Goal: Information Seeking & Learning: Learn about a topic

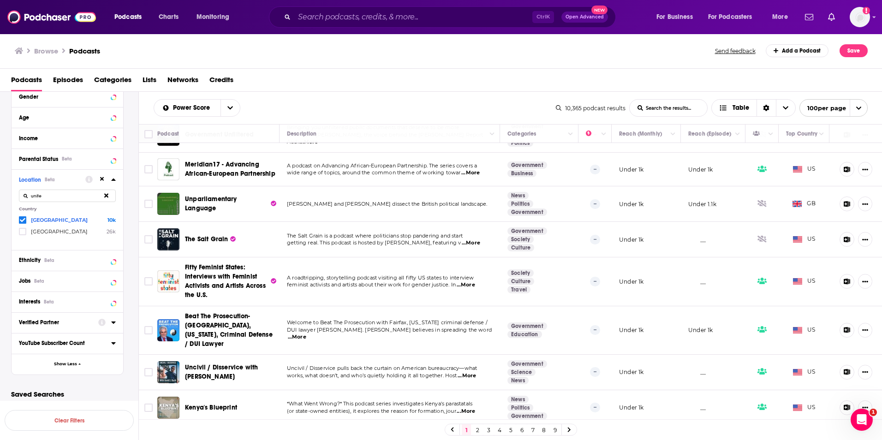
click at [465, 239] on span "...More" at bounding box center [471, 242] width 18 height 7
click at [463, 233] on p "The Salt Grain is a podcast where politicians stop pandering and start" at bounding box center [389, 236] width 205 height 7
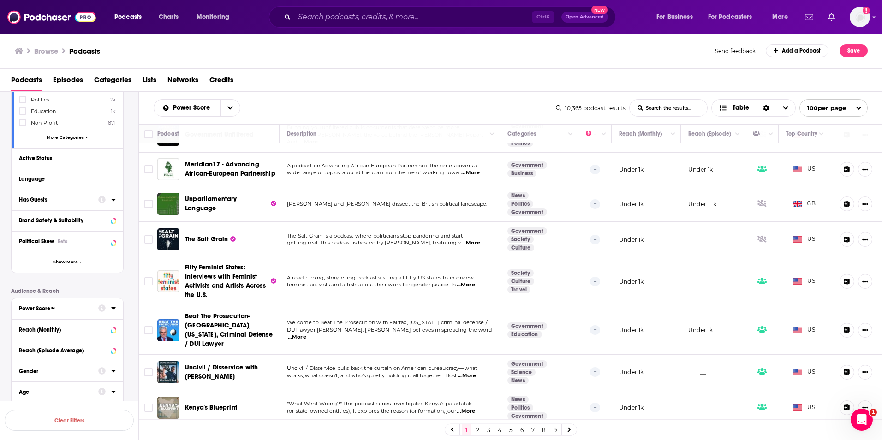
scroll to position [169, 0]
click at [113, 203] on icon at bounding box center [113, 202] width 4 height 2
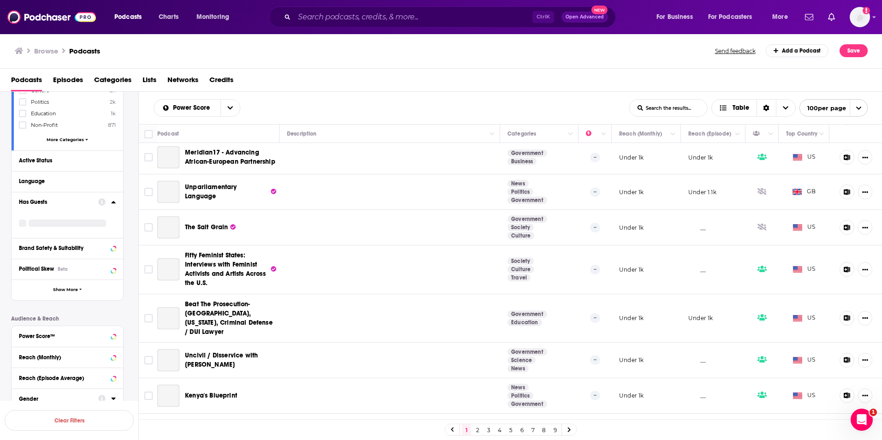
click at [36, 203] on div "Has Guests" at bounding box center [55, 202] width 73 height 6
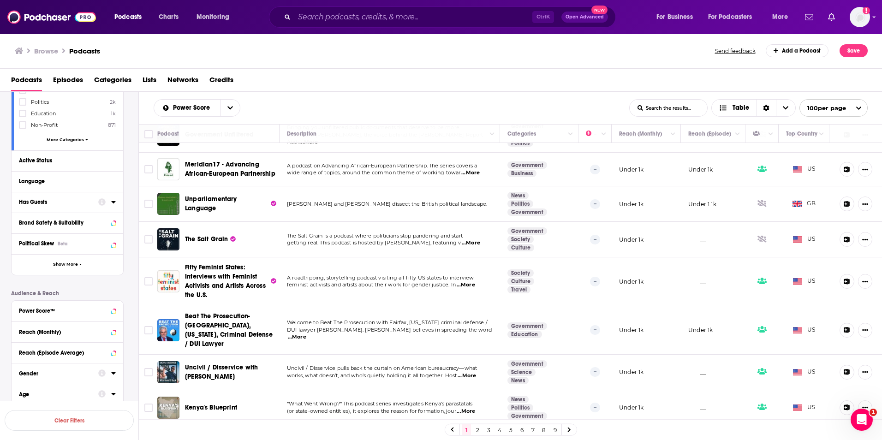
click at [41, 204] on div "Has Guests" at bounding box center [55, 202] width 73 height 6
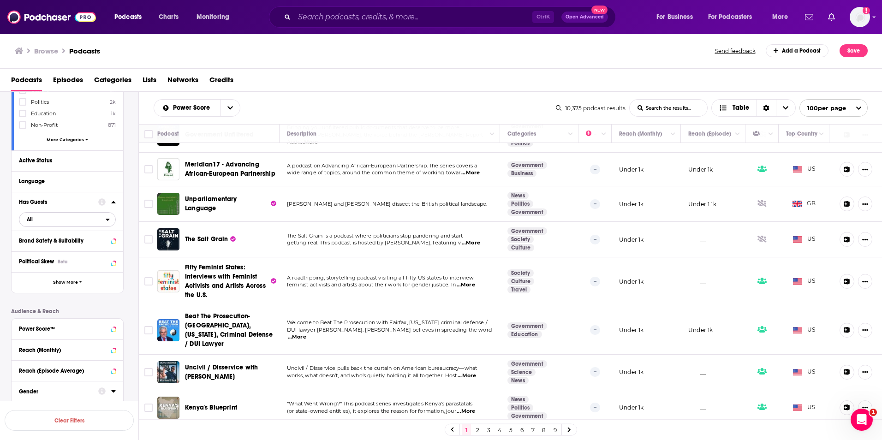
click at [102, 218] on span "All" at bounding box center [62, 219] width 86 height 12
click at [79, 250] on span "3k" at bounding box center [97, 249] width 36 height 5
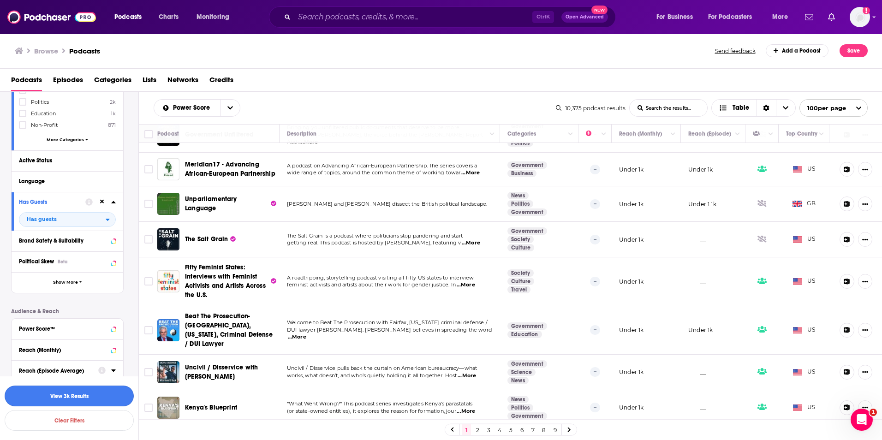
click at [88, 397] on button "View 3k Results" at bounding box center [69, 396] width 129 height 21
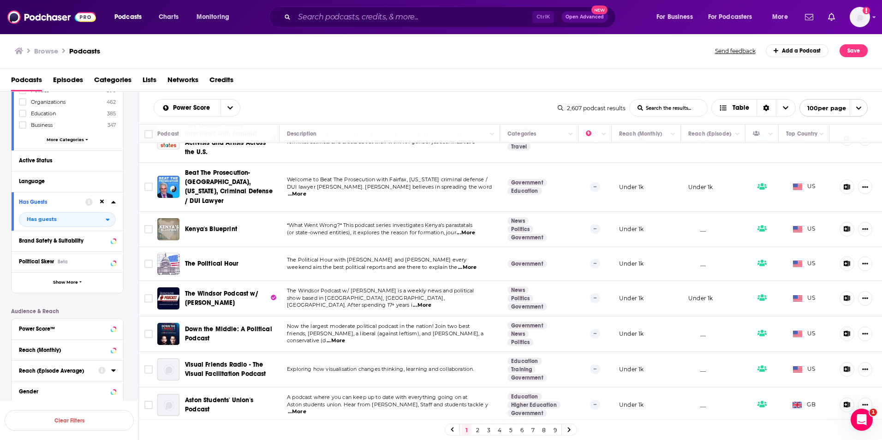
scroll to position [369, 0]
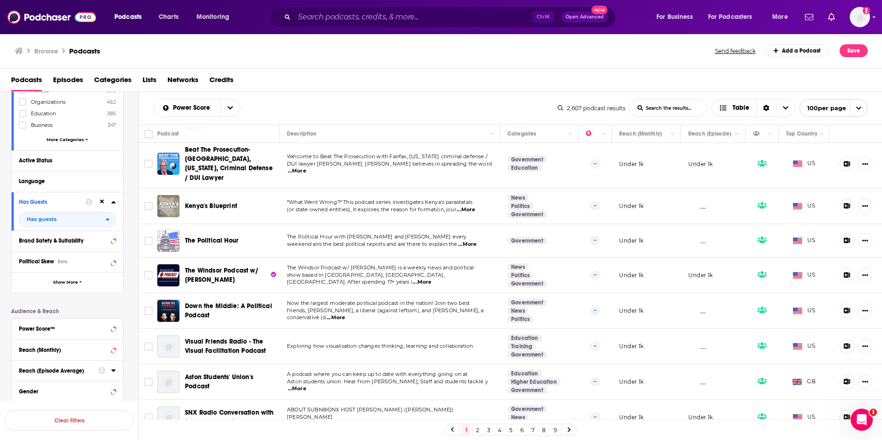
click at [471, 241] on span "...More" at bounding box center [467, 244] width 18 height 7
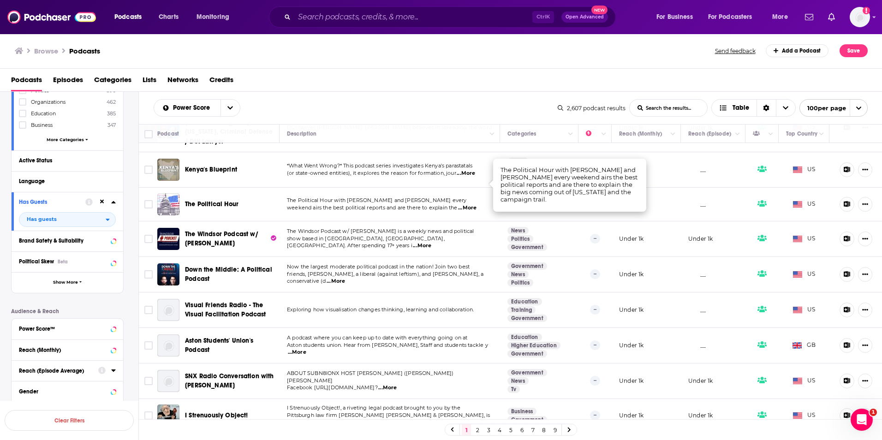
scroll to position [415, 0]
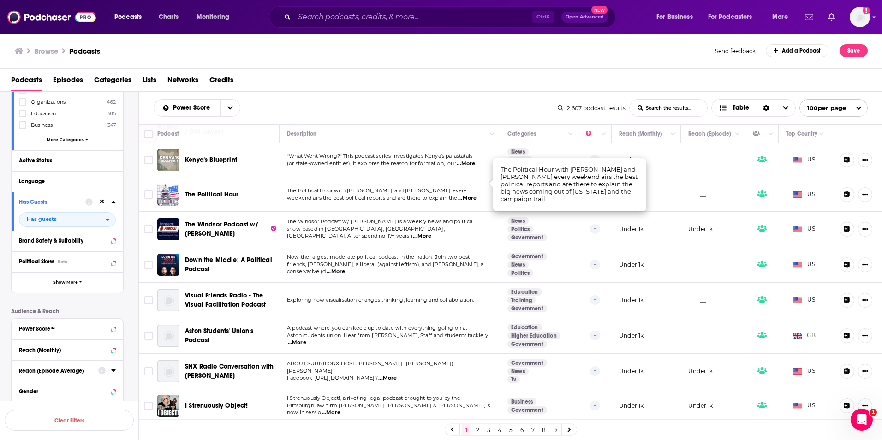
click at [345, 268] on span "...More" at bounding box center [336, 271] width 18 height 7
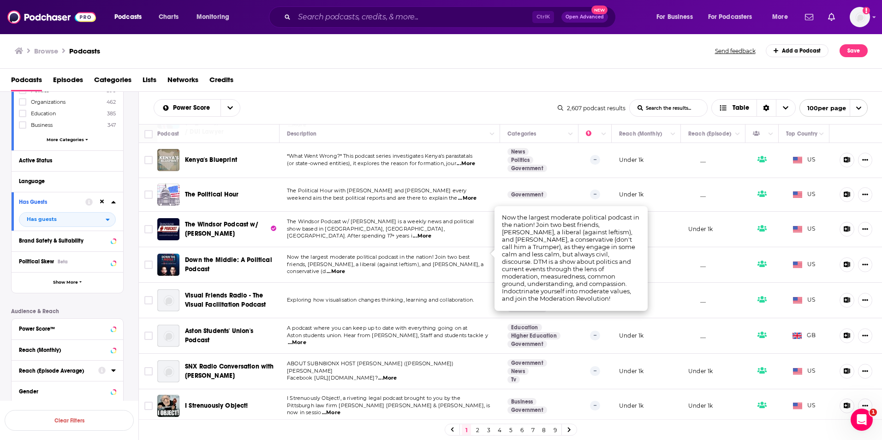
click at [451, 254] on span "Now the largest moderate political podcast in the nation! Join two best" at bounding box center [378, 257] width 183 height 6
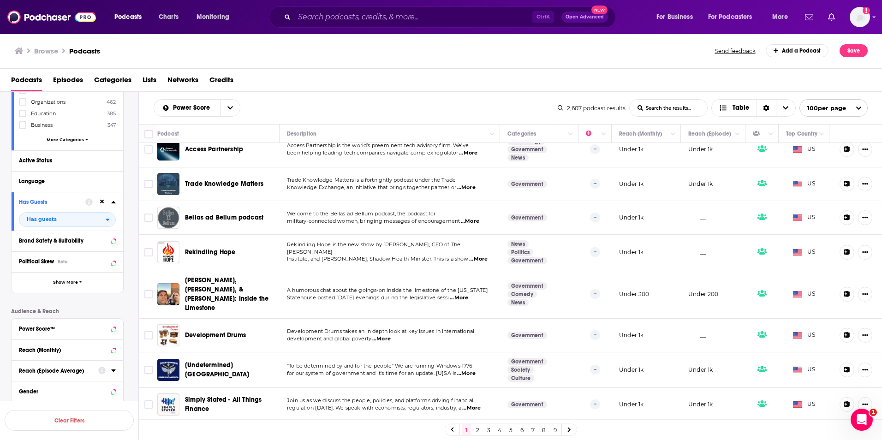
scroll to position [923, 0]
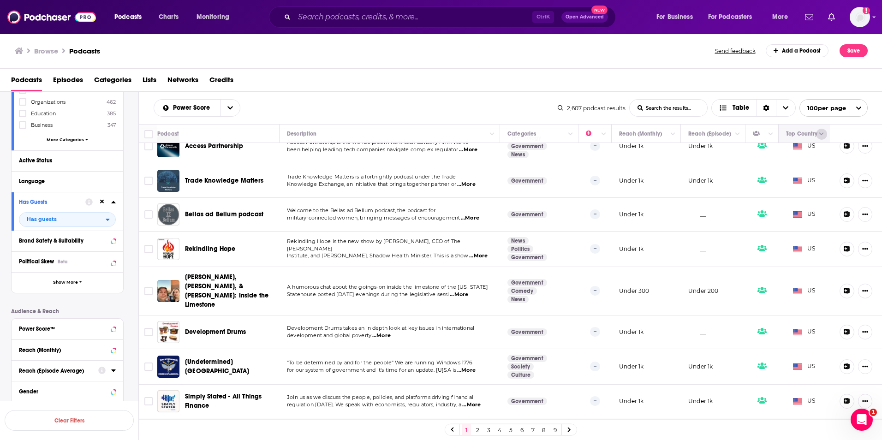
click at [816, 130] on button "Column Actions" at bounding box center [821, 134] width 11 height 11
click at [135, 162] on div at bounding box center [441, 220] width 882 height 440
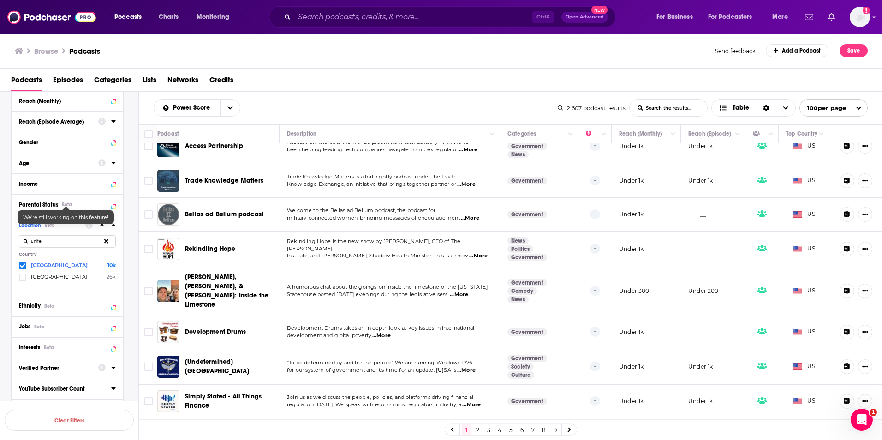
scroll to position [446, 0]
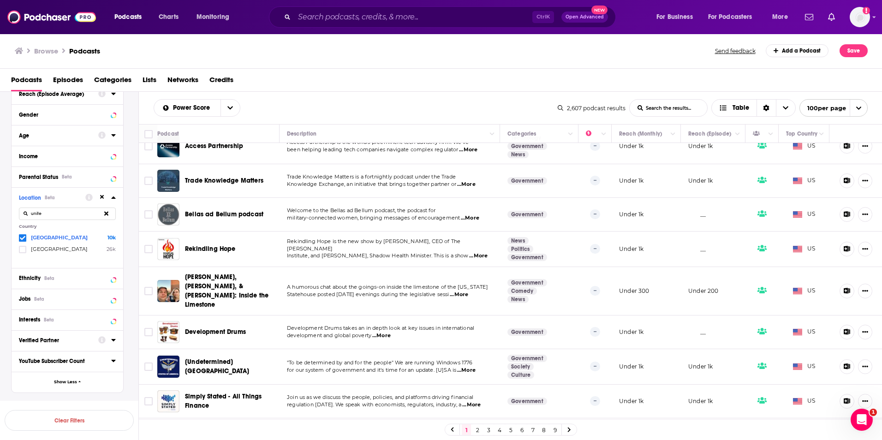
click at [63, 216] on input "unite" at bounding box center [67, 214] width 97 height 12
click at [104, 216] on icon at bounding box center [106, 214] width 4 height 6
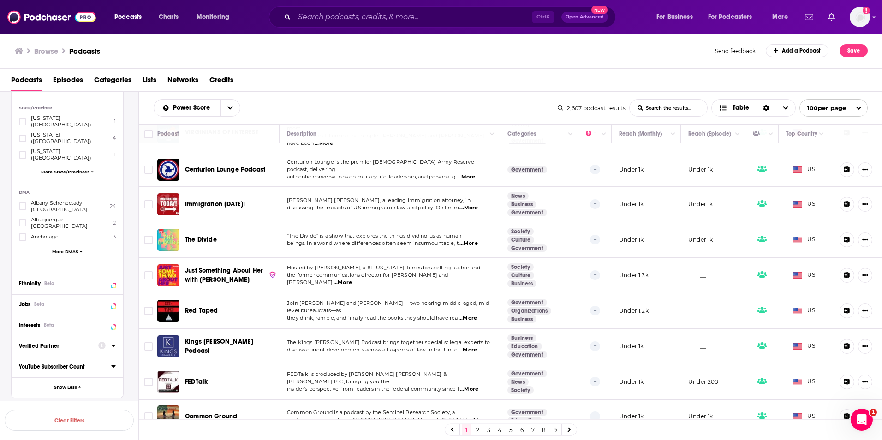
scroll to position [2353, 0]
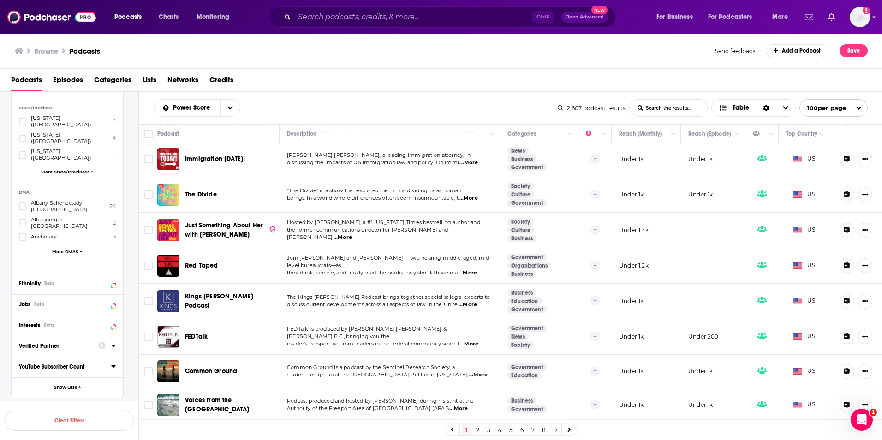
click at [449, 405] on span "...More" at bounding box center [458, 408] width 18 height 7
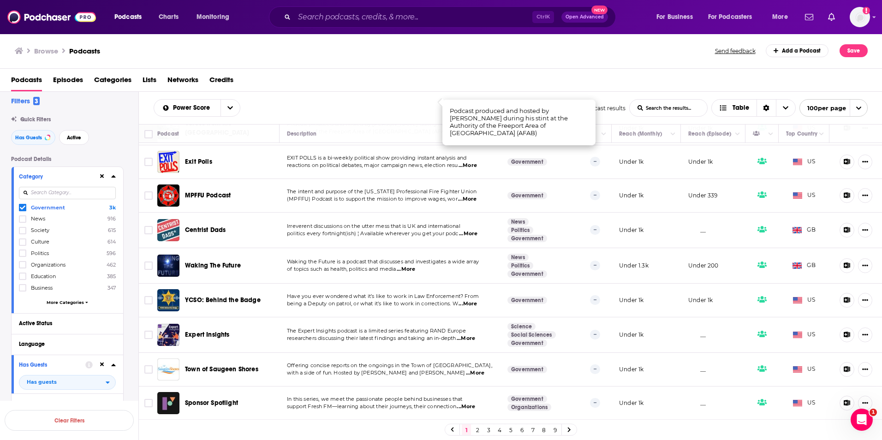
scroll to position [0, 0]
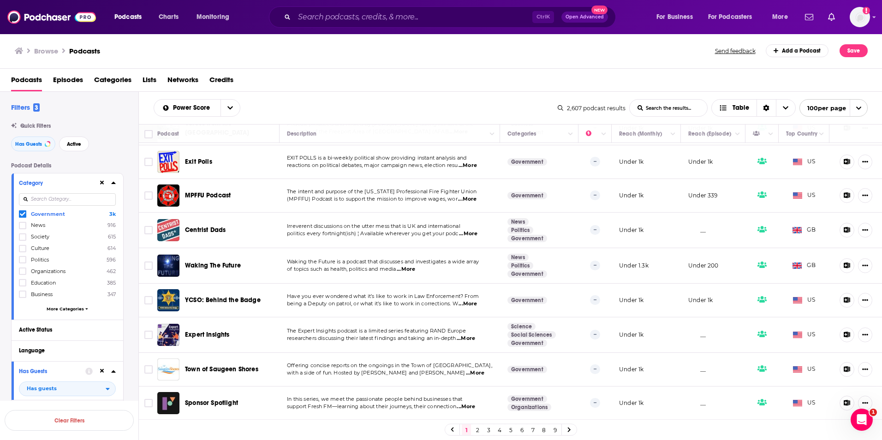
click at [78, 197] on input at bounding box center [67, 199] width 97 height 12
click at [79, 310] on span "More Categories" at bounding box center [65, 308] width 37 height 5
click at [101, 199] on input at bounding box center [67, 199] width 97 height 12
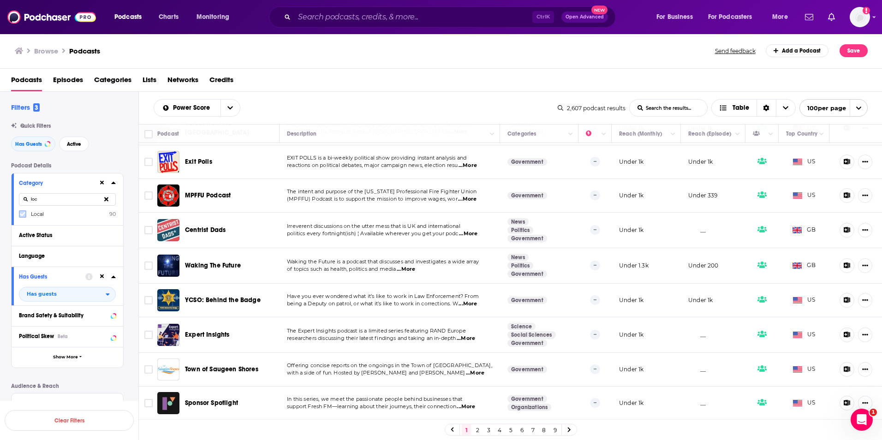
type input "loc"
click at [21, 214] on icon at bounding box center [23, 214] width 6 height 4
click at [105, 198] on icon at bounding box center [106, 199] width 4 height 4
click at [62, 197] on input "loc" at bounding box center [67, 199] width 97 height 12
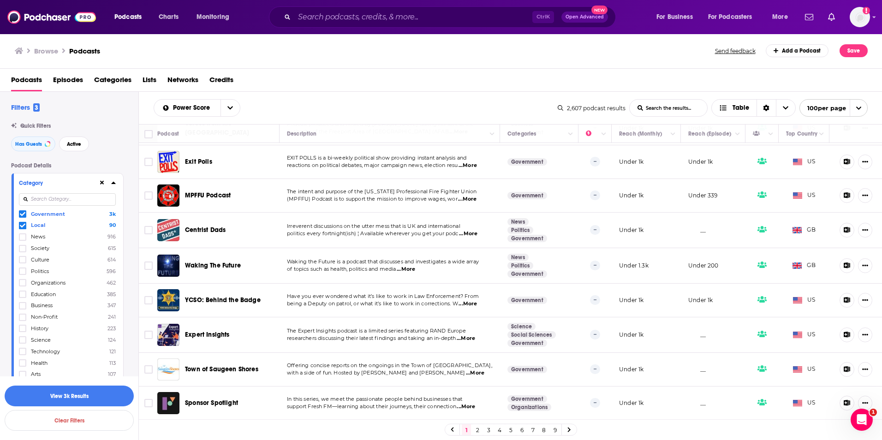
click at [23, 214] on icon at bounding box center [23, 214] width 6 height 6
click at [90, 395] on button "View 107 Results" at bounding box center [69, 396] width 129 height 21
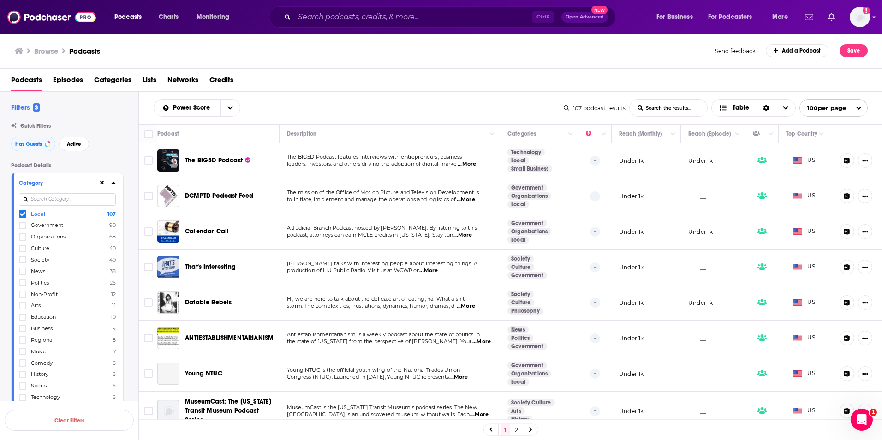
click at [467, 163] on span "...More" at bounding box center [467, 164] width 18 height 7
click at [465, 97] on div "Power Score List Search Input Search the results... Table 107 podcast results L…" at bounding box center [511, 108] width 744 height 32
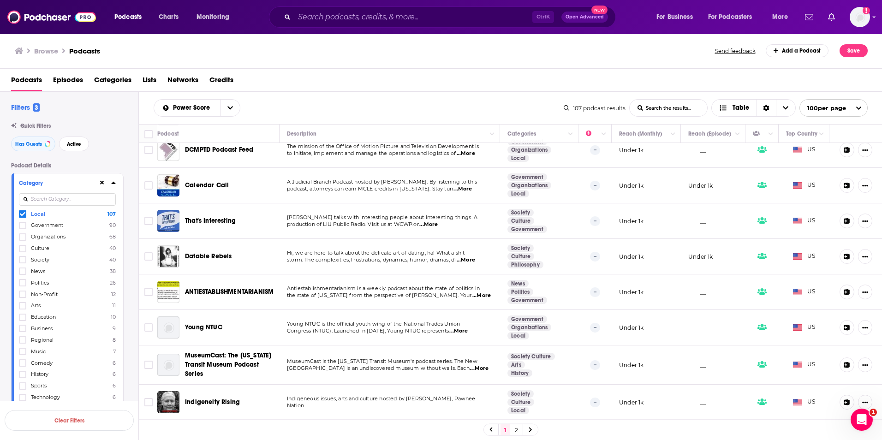
click at [433, 227] on span "...More" at bounding box center [428, 224] width 18 height 7
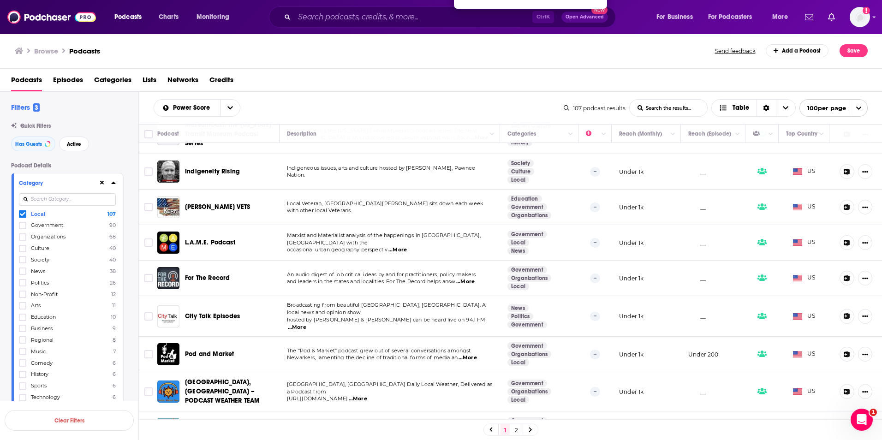
scroll to position [323, 0]
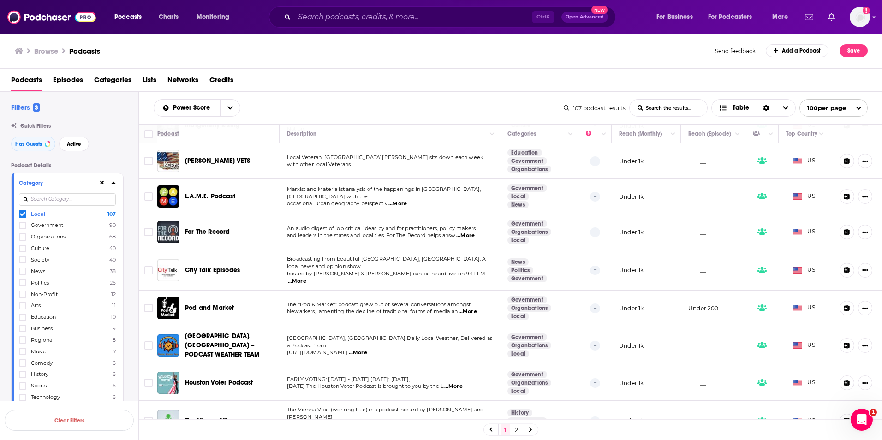
click at [471, 308] on span "...More" at bounding box center [468, 311] width 18 height 7
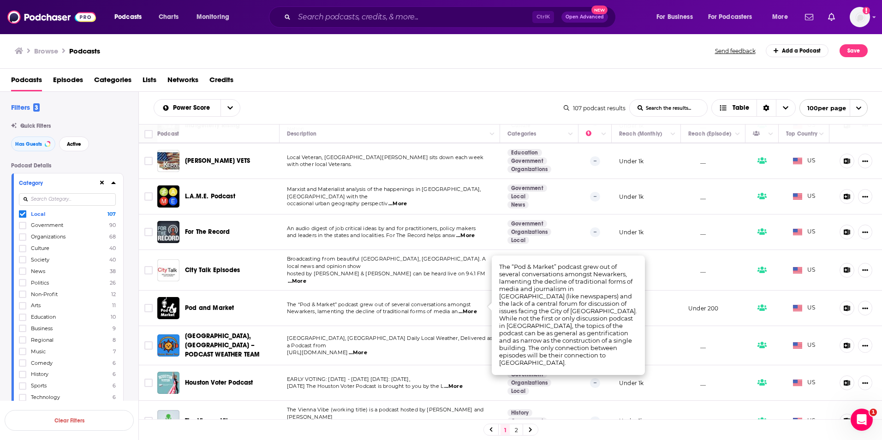
click at [454, 291] on td "The “Pod & Market” podcast grew out of several conversations amongst Newarkers,…" at bounding box center [390, 309] width 221 height 36
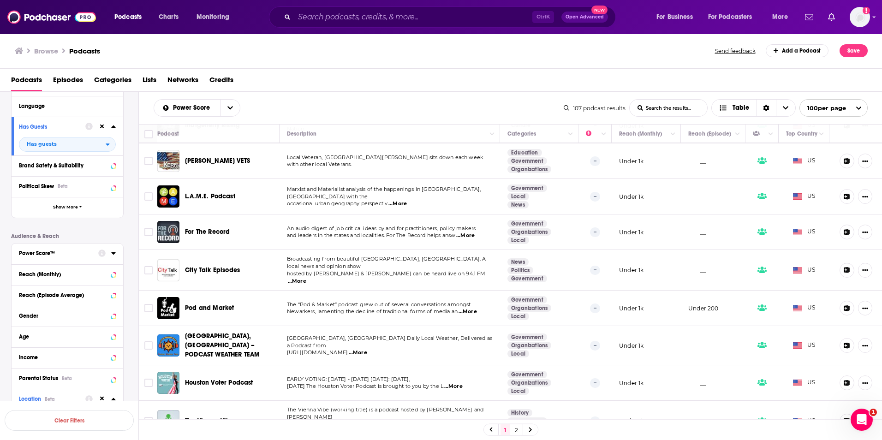
scroll to position [831, 0]
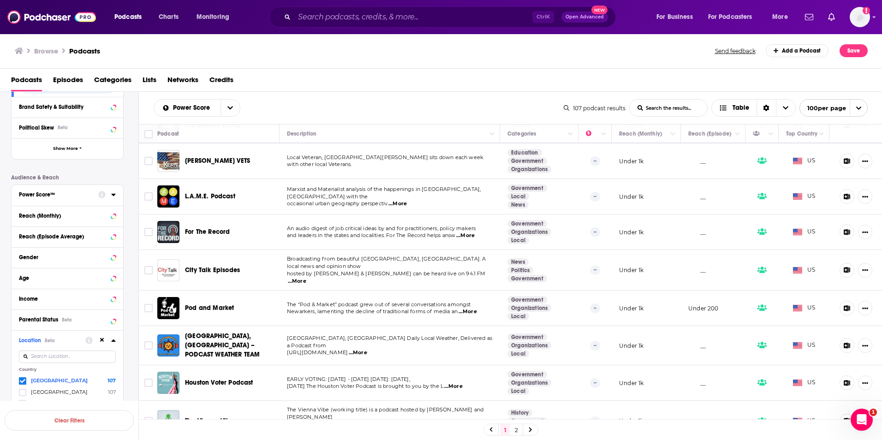
drag, startPoint x: 24, startPoint y: 383, endPoint x: 39, endPoint y: 365, distance: 24.0
click at [24, 383] on icon at bounding box center [23, 381] width 6 height 6
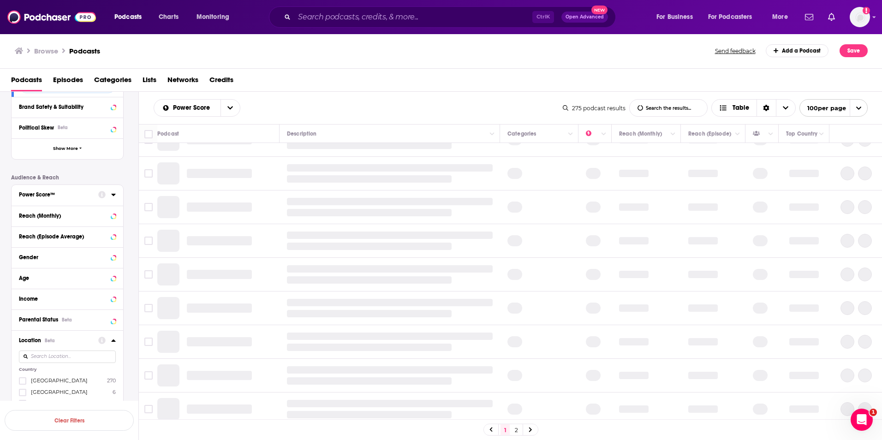
scroll to position [969, 0]
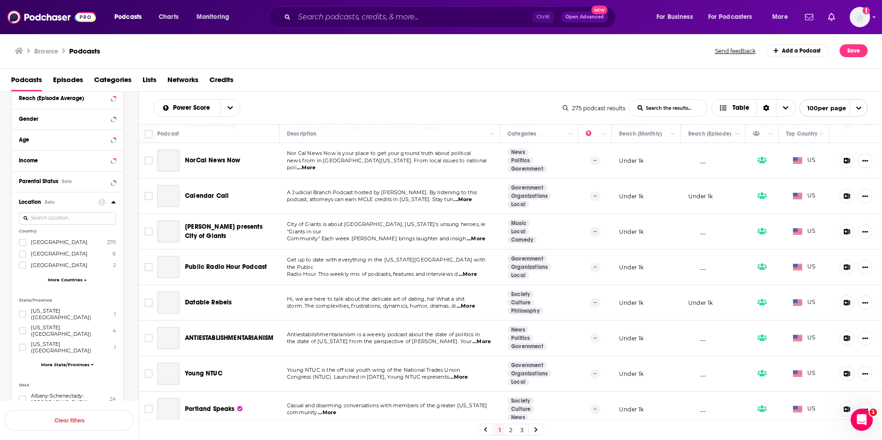
click at [82, 187] on div "Power Score™ Reach (Monthly) Reach (Episode Average) Gender Age Income Parental…" at bounding box center [67, 318] width 113 height 545
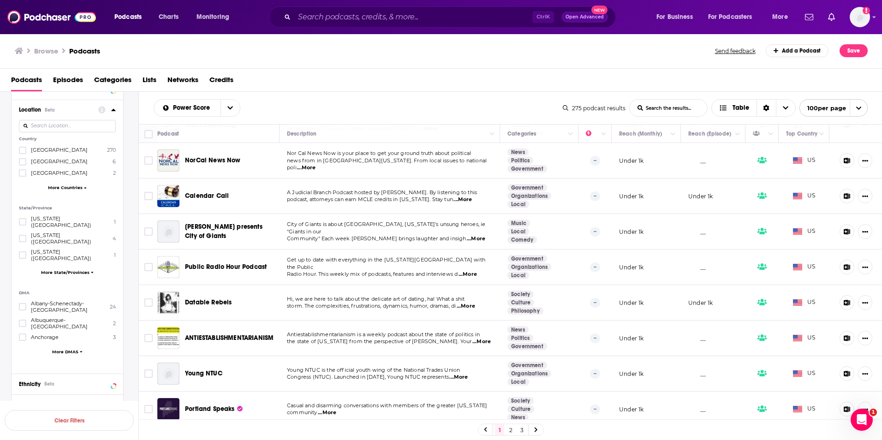
click at [77, 188] on span "More Countries" at bounding box center [65, 187] width 35 height 5
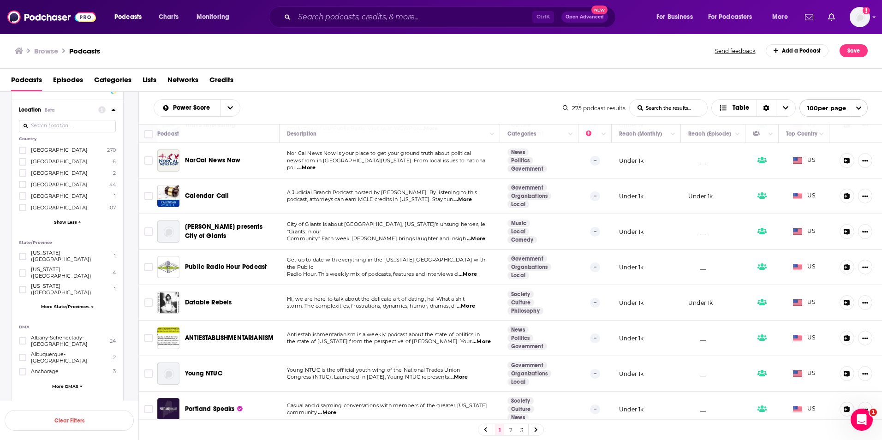
click at [56, 208] on span "[GEOGRAPHIC_DATA]" at bounding box center [59, 207] width 57 height 6
click at [23, 210] on input "multiSelectOption-unitedkingdom-5" at bounding box center [23, 210] width 0 height 0
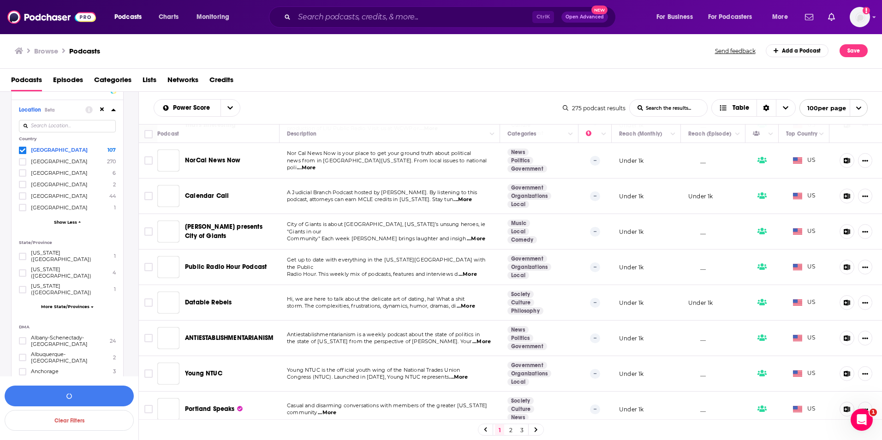
click at [23, 207] on icon at bounding box center [23, 208] width 6 height 6
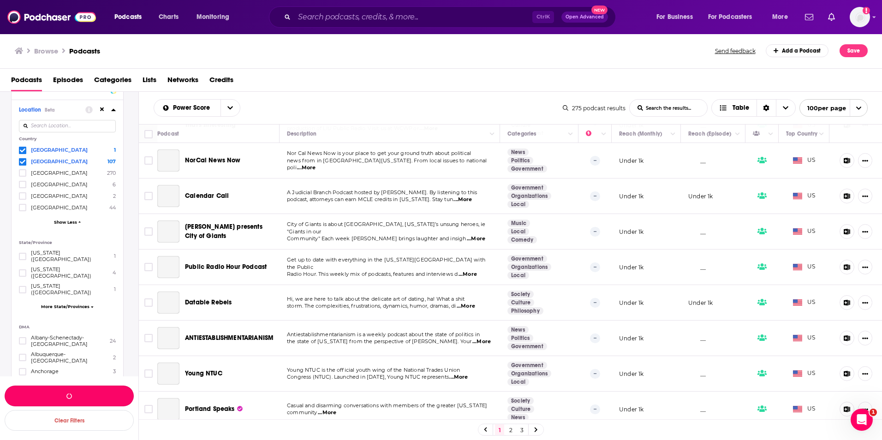
click at [84, 393] on button "button" at bounding box center [69, 396] width 129 height 21
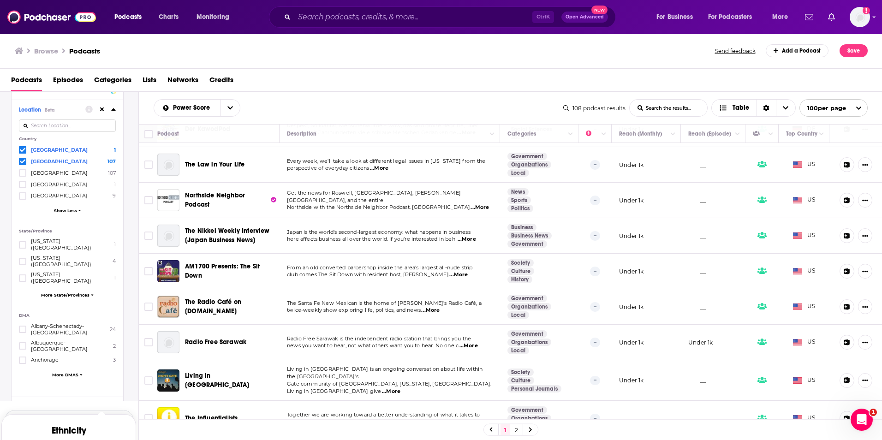
scroll to position [923, 0]
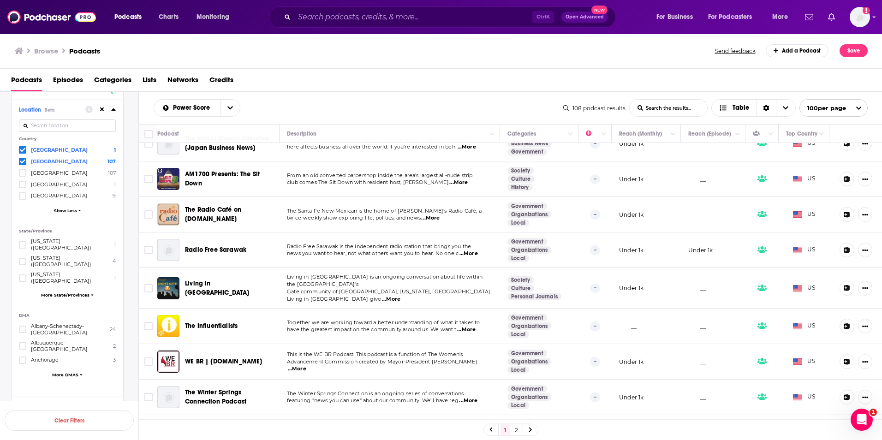
click at [468, 326] on span "...More" at bounding box center [466, 329] width 18 height 7
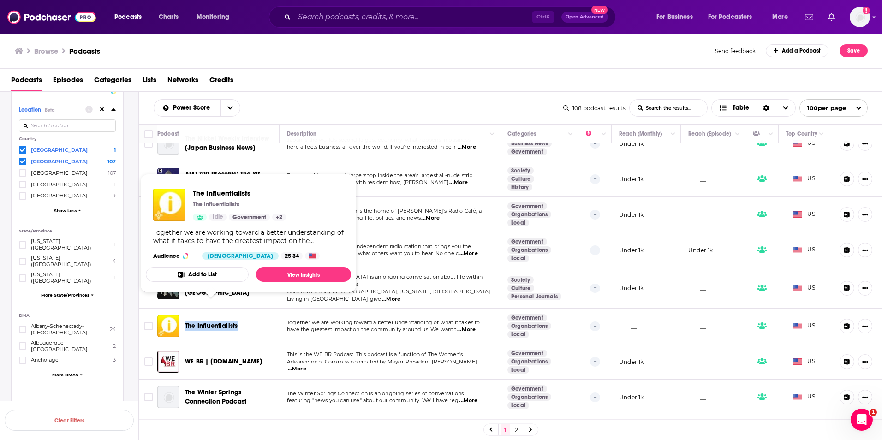
drag, startPoint x: 250, startPoint y: 305, endPoint x: 183, endPoint y: 305, distance: 66.9
click at [183, 315] on div "The Influentialists" at bounding box center [219, 326] width 124 height 22
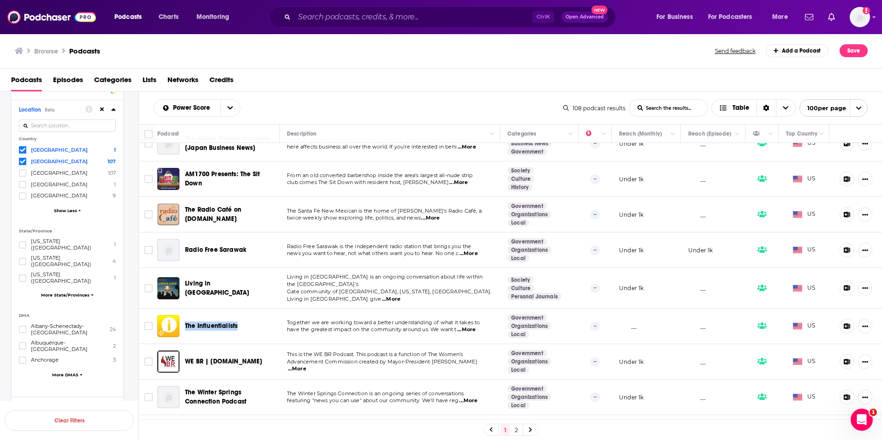
copy span "The Influentialists"
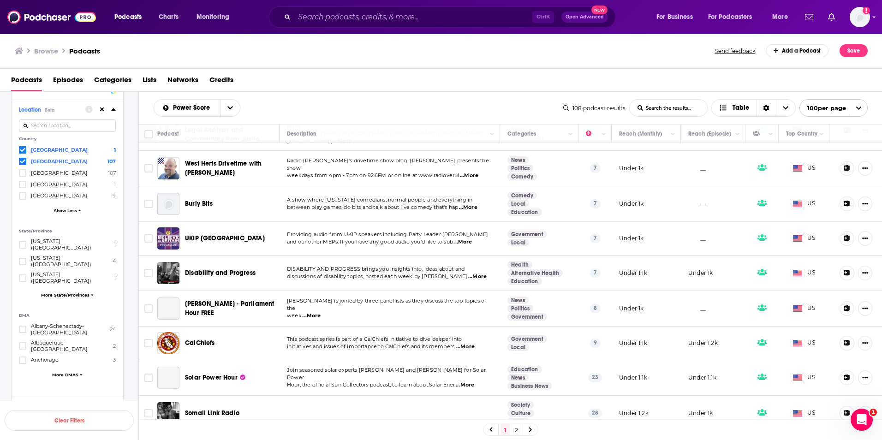
scroll to position [3138, 0]
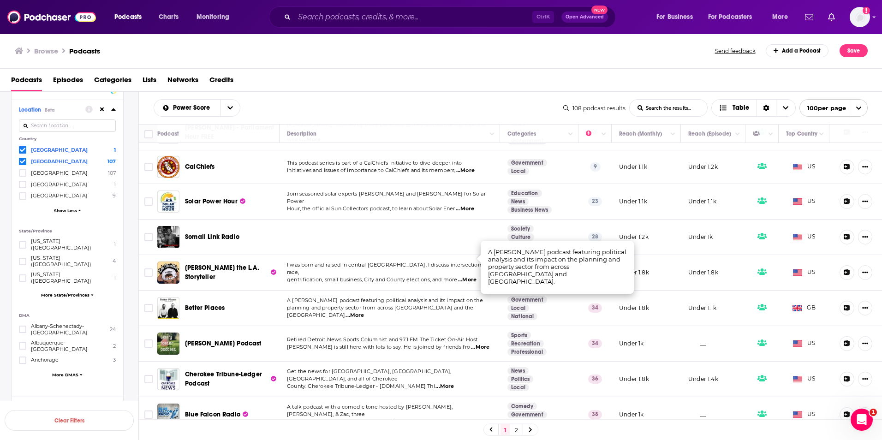
scroll to position [3295, 0]
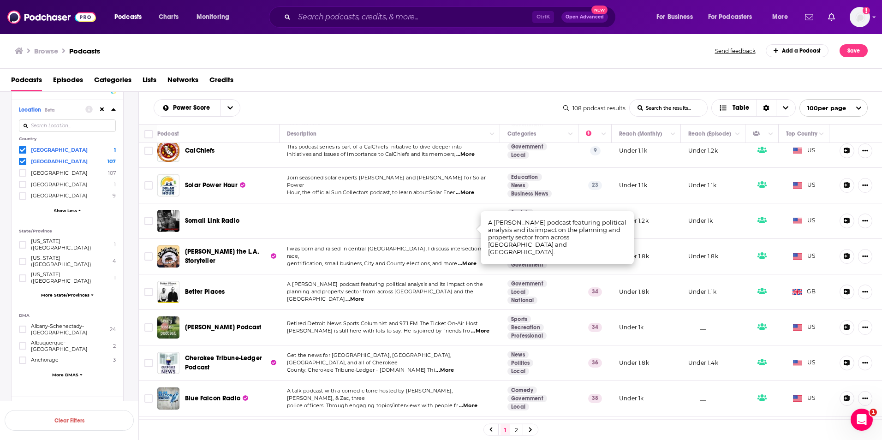
click at [519, 433] on link "2" at bounding box center [516, 430] width 9 height 11
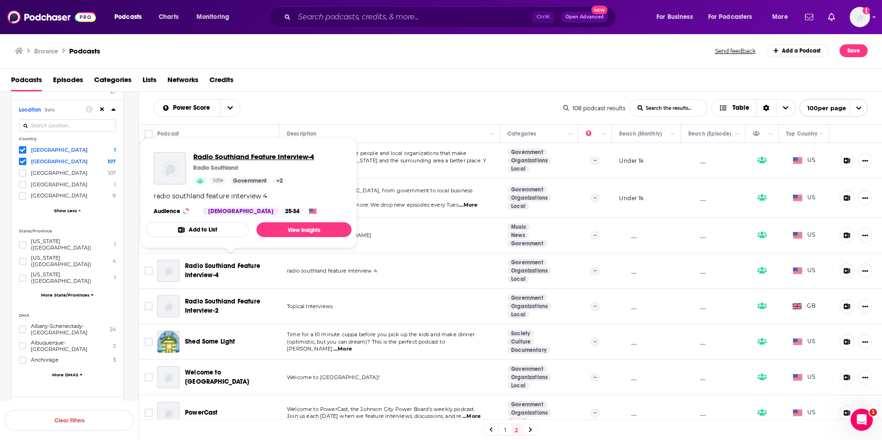
click at [218, 155] on span "Radio Southland Feature Interview-4" at bounding box center [253, 156] width 121 height 9
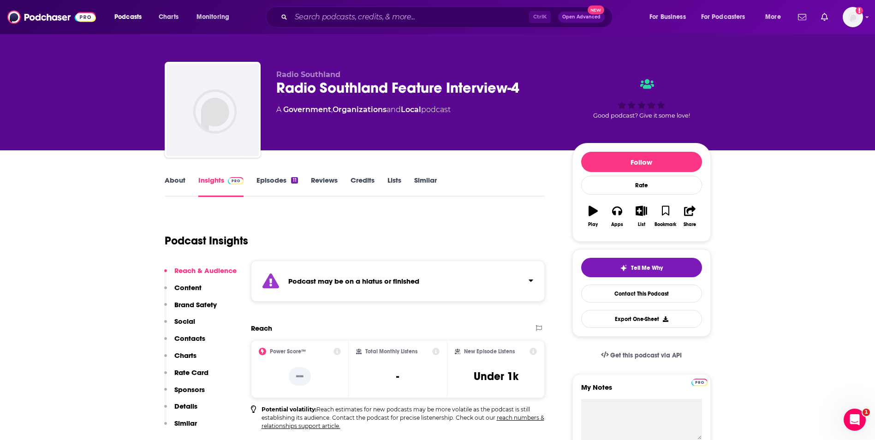
scroll to position [46, 0]
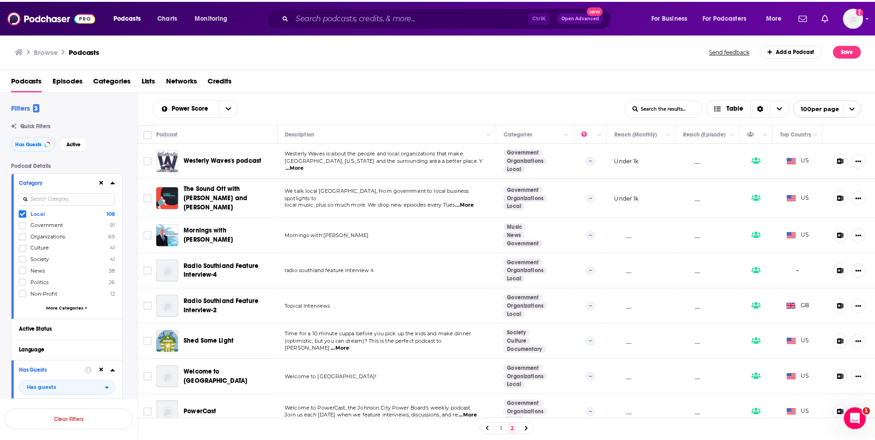
scroll to position [6, 0]
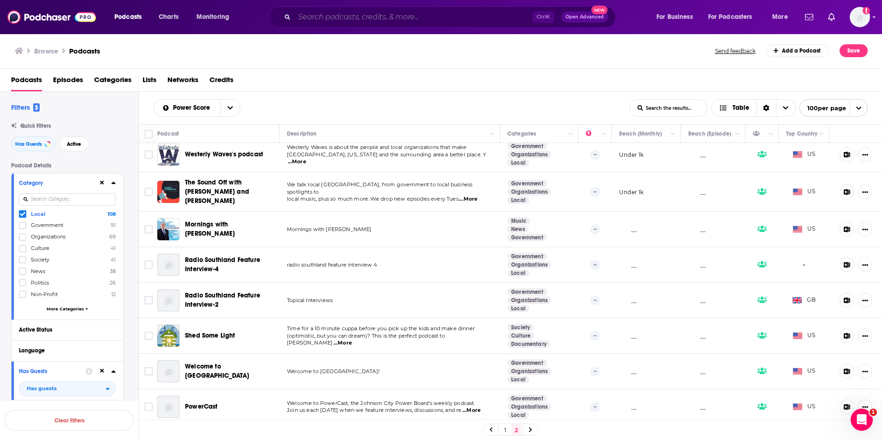
click at [389, 15] on input "Search podcasts, credits, & more..." at bounding box center [413, 17] width 238 height 15
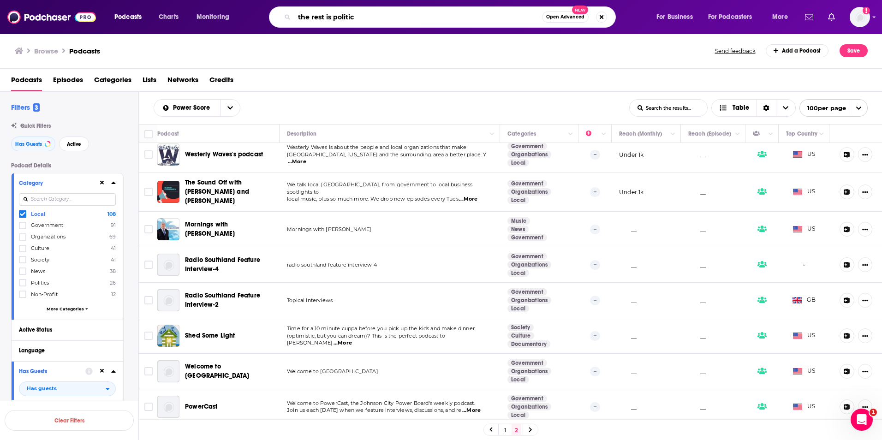
type input "the rest is politics"
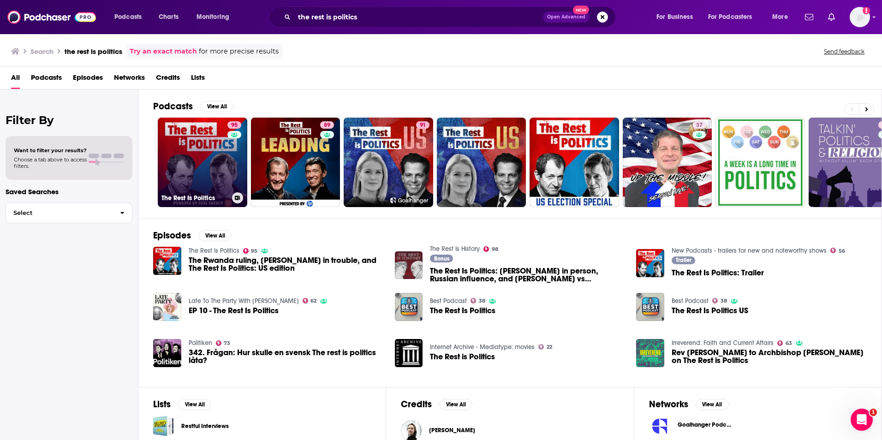
click at [208, 144] on link "95 The Rest Is Politics" at bounding box center [203, 163] width 90 height 90
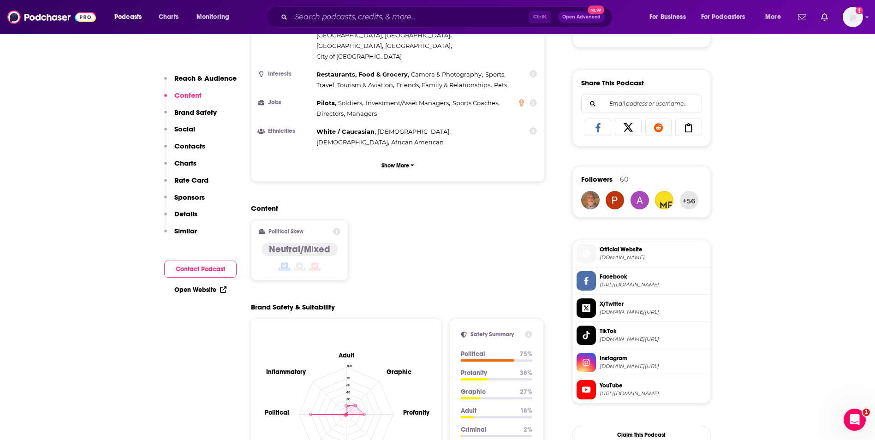
scroll to position [554, 0]
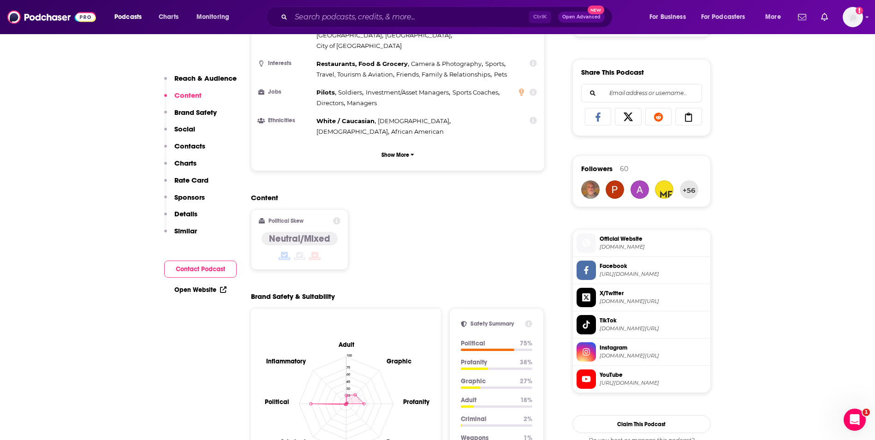
click at [634, 248] on span "[DOMAIN_NAME]" at bounding box center [653, 247] width 107 height 7
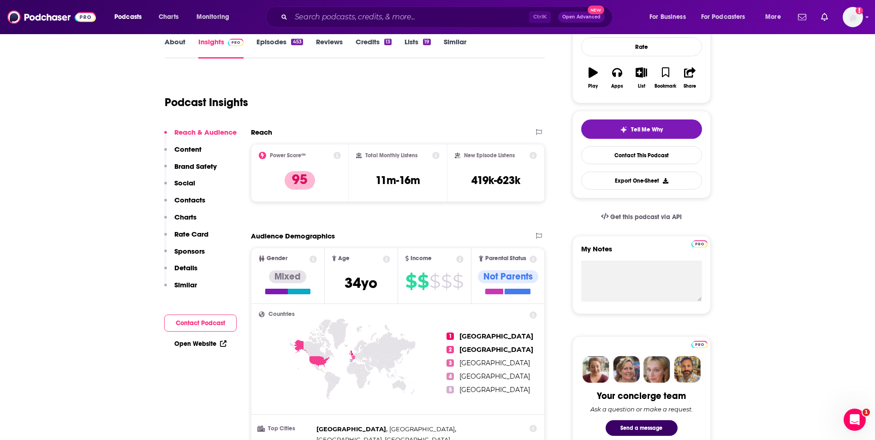
scroll to position [0, 0]
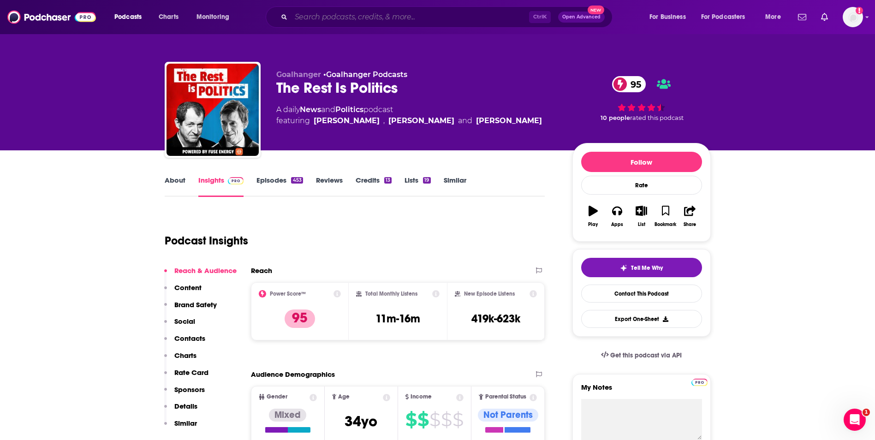
click at [309, 18] on input "Search podcasts, credits, & more..." at bounding box center [410, 17] width 238 height 15
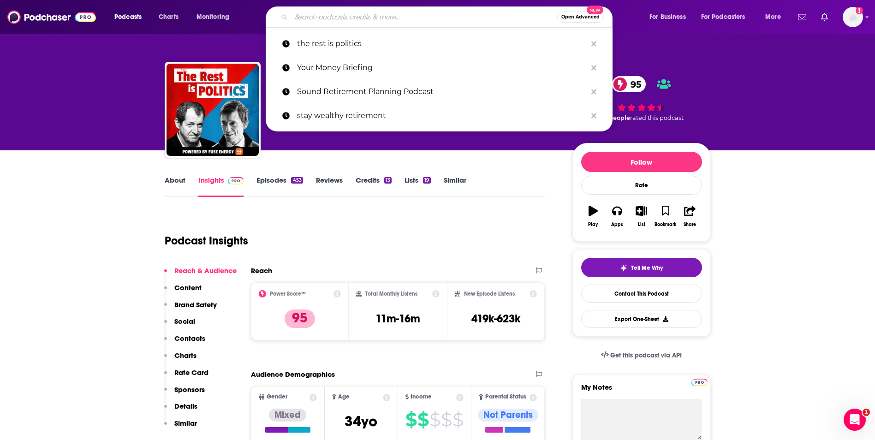
paste input "Open Gov Stories"
type input "Open Gov Stories"
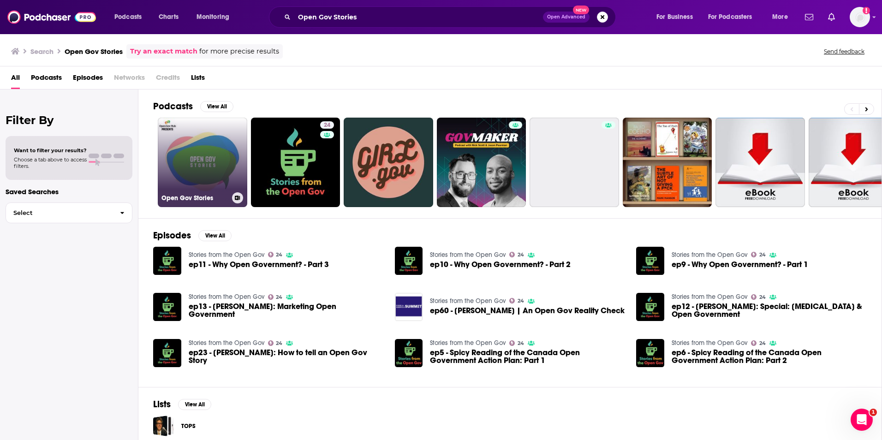
click at [207, 160] on link "Open Gov Stories" at bounding box center [203, 163] width 90 height 90
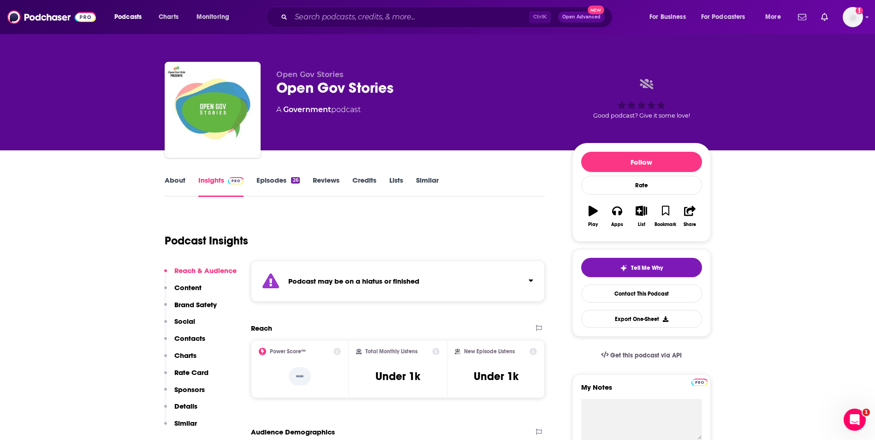
scroll to position [138, 0]
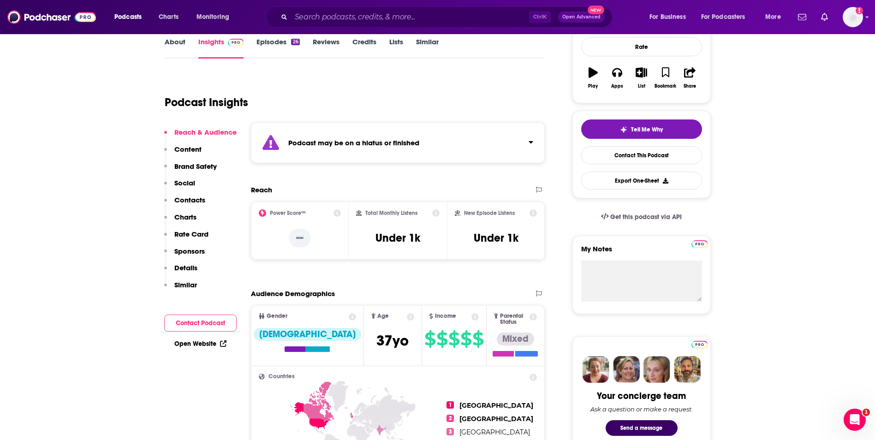
click at [197, 344] on link "Open Website" at bounding box center [200, 344] width 52 height 8
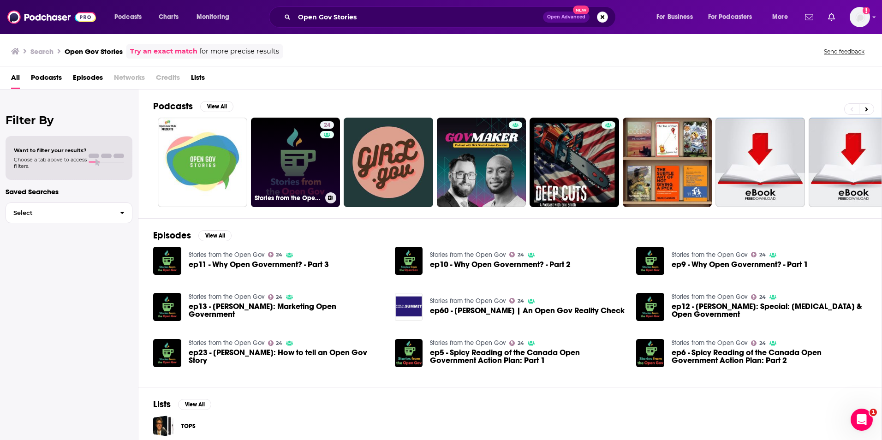
click at [272, 151] on link "24 Stories from the Open Gov" at bounding box center [296, 163] width 90 height 90
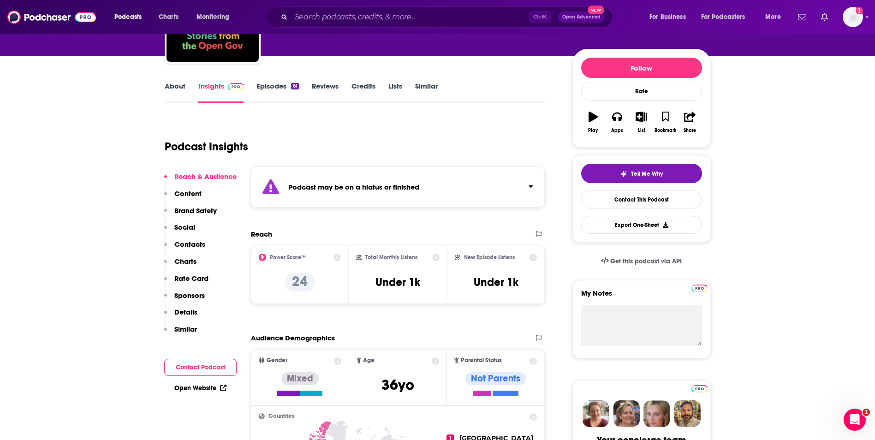
scroll to position [138, 0]
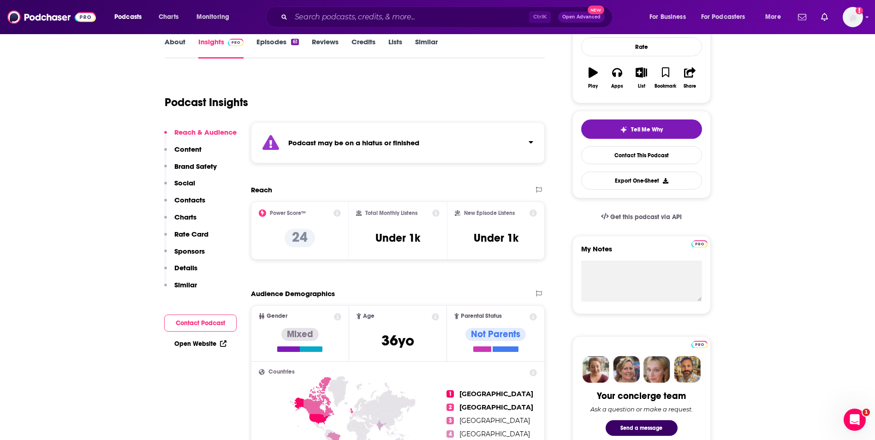
click at [206, 345] on link "Open Website" at bounding box center [200, 344] width 52 height 8
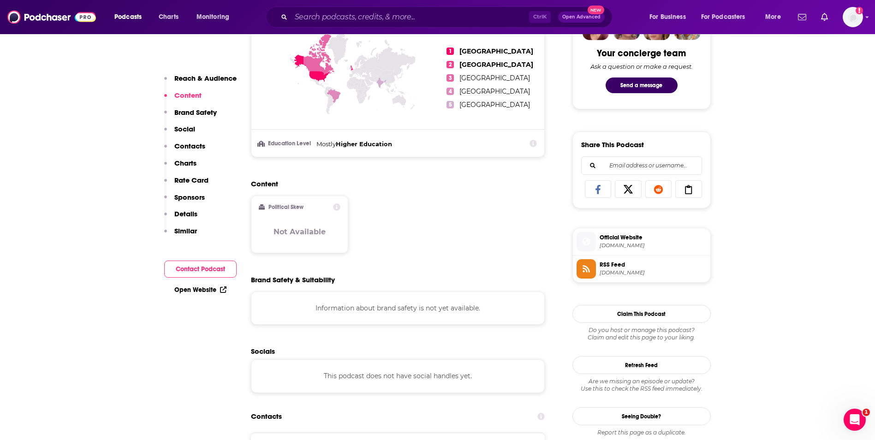
scroll to position [508, 0]
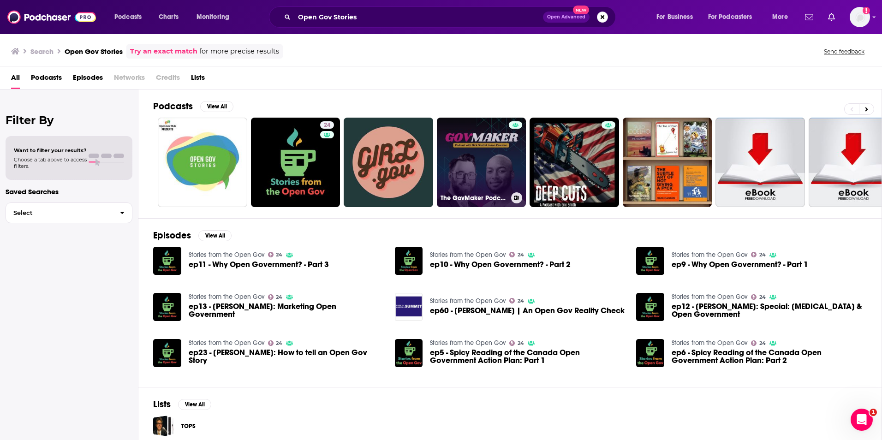
click at [467, 150] on link "The GovMaker Podcast" at bounding box center [482, 163] width 90 height 90
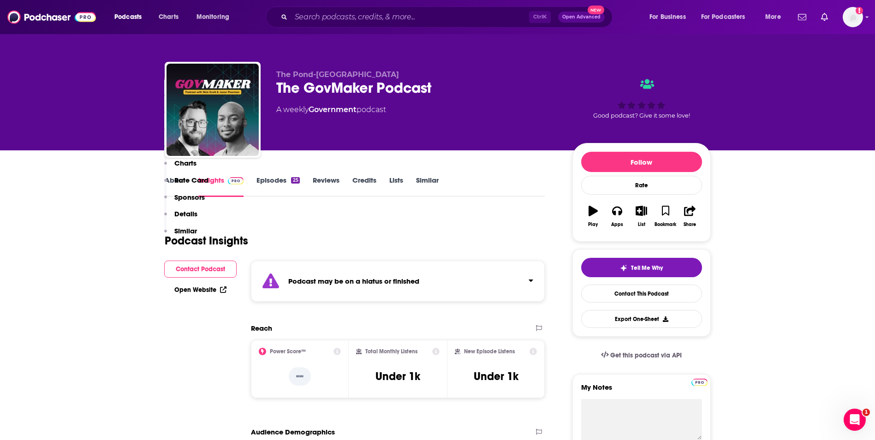
scroll to position [277, 0]
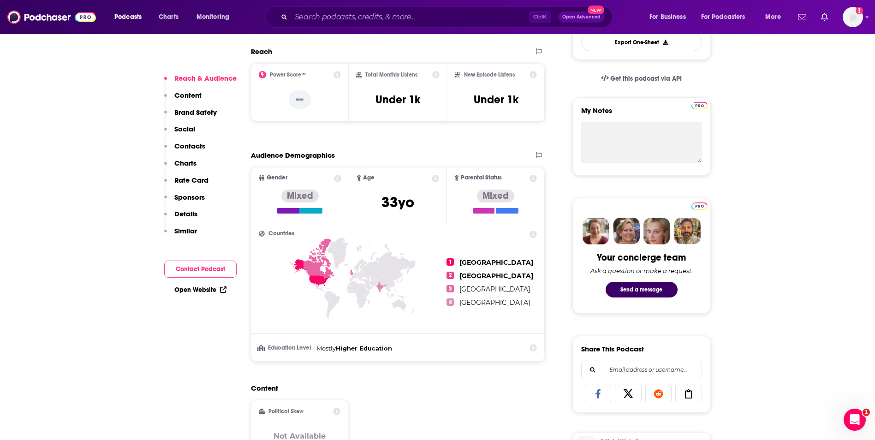
click at [198, 285] on div "Open Website" at bounding box center [200, 289] width 72 height 17
click at [202, 289] on link "Open Website" at bounding box center [200, 290] width 52 height 8
click at [325, 16] on input "Search podcasts, credits, & more..." at bounding box center [410, 17] width 238 height 15
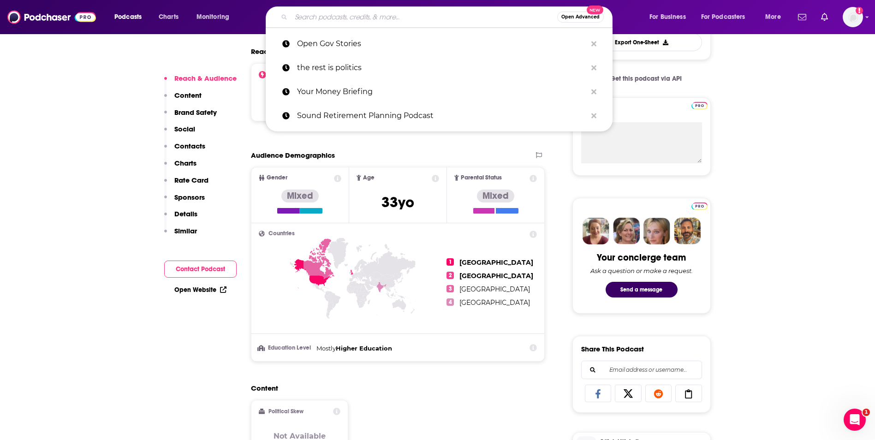
paste input "Better Places"
type input "Better Places"
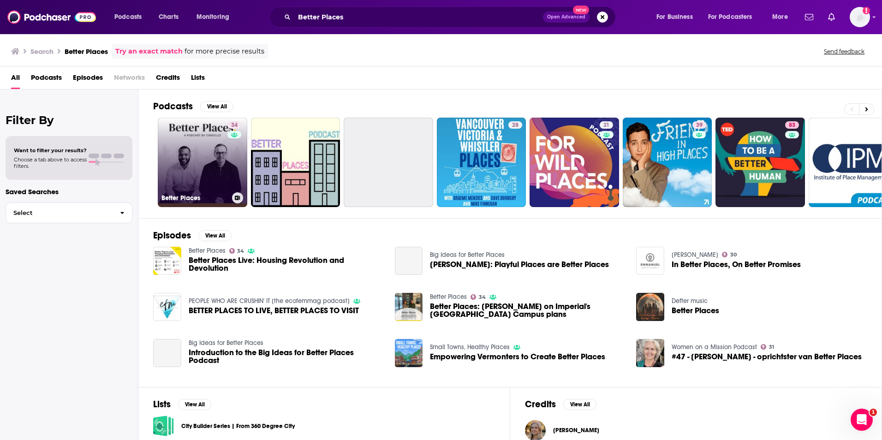
click at [224, 160] on link "34 Better Places" at bounding box center [203, 163] width 90 height 90
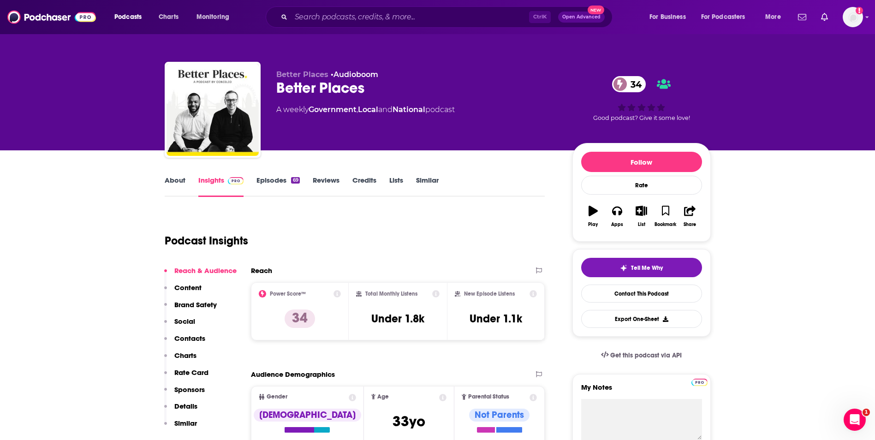
scroll to position [185, 0]
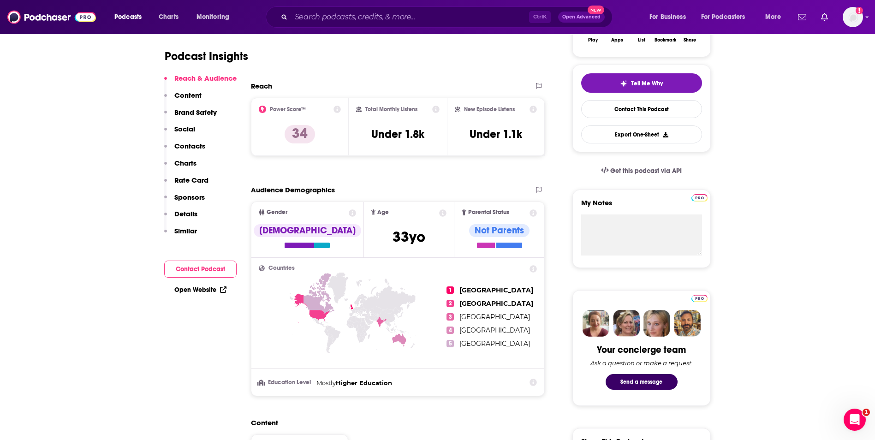
click at [203, 287] on link "Open Website" at bounding box center [200, 290] width 52 height 8
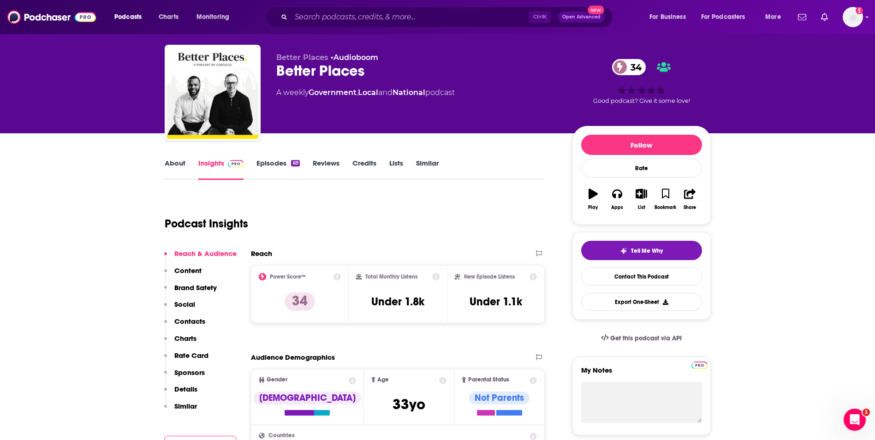
scroll to position [0, 0]
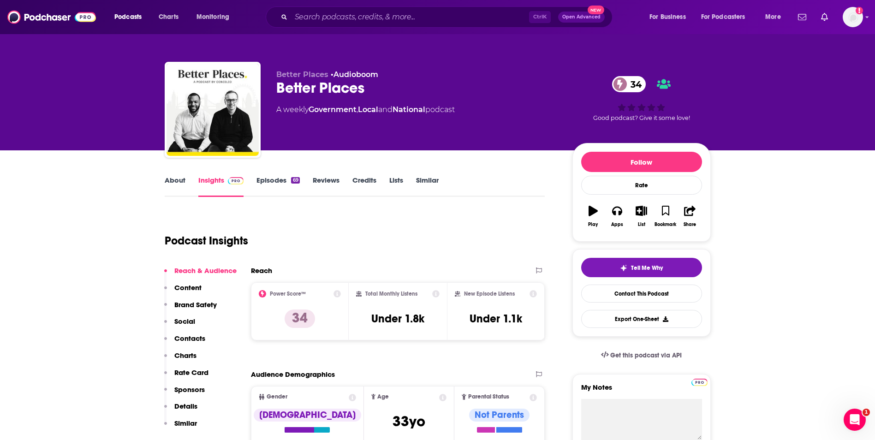
click at [374, 180] on link "Credits" at bounding box center [365, 186] width 24 height 21
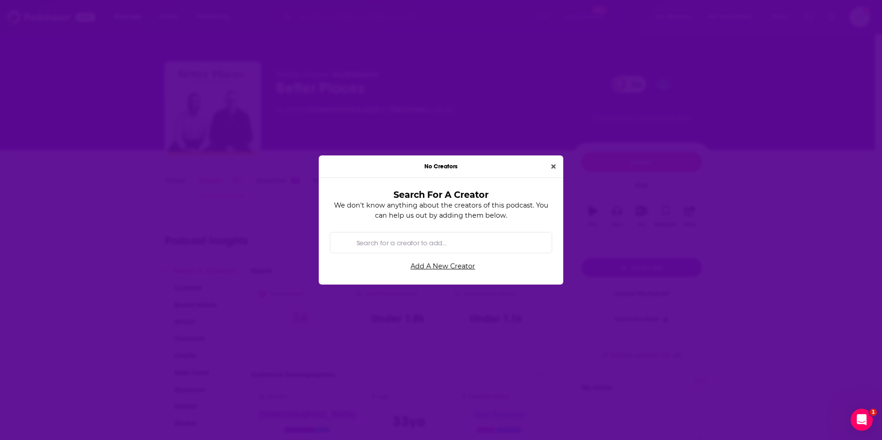
click at [547, 169] on div "No Creators Search For A Creator We don't know anything about the creators of t…" at bounding box center [441, 221] width 245 height 130
click at [554, 167] on icon "Close" at bounding box center [553, 166] width 5 height 5
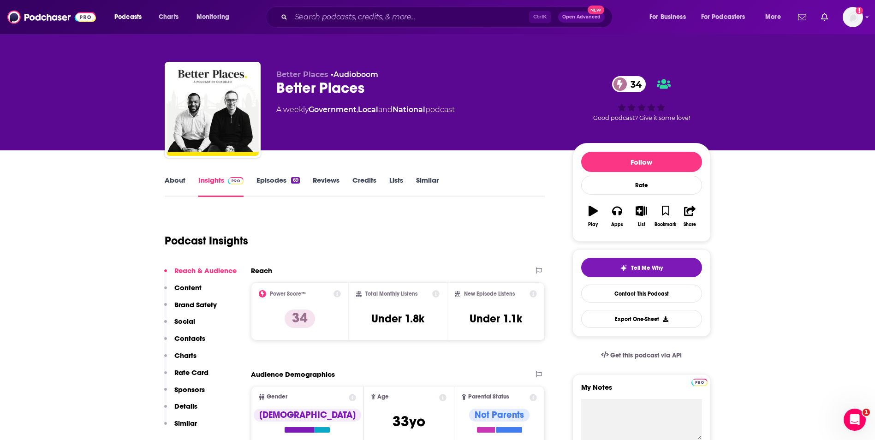
click at [176, 177] on link "About" at bounding box center [175, 186] width 21 height 21
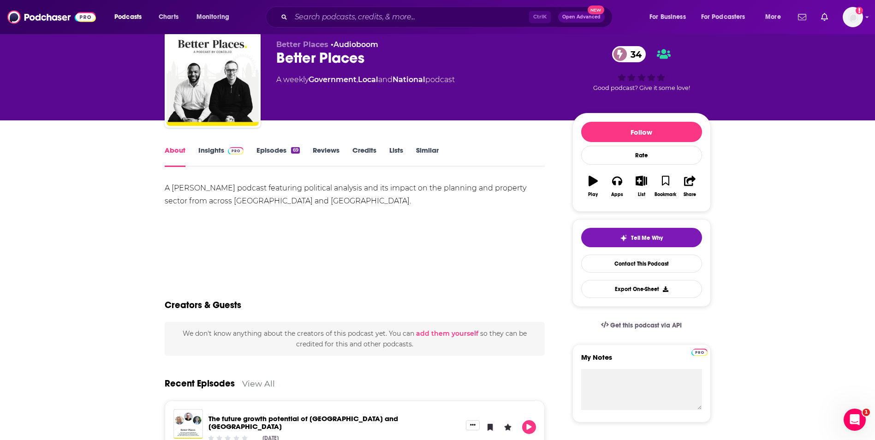
scroll to position [46, 0]
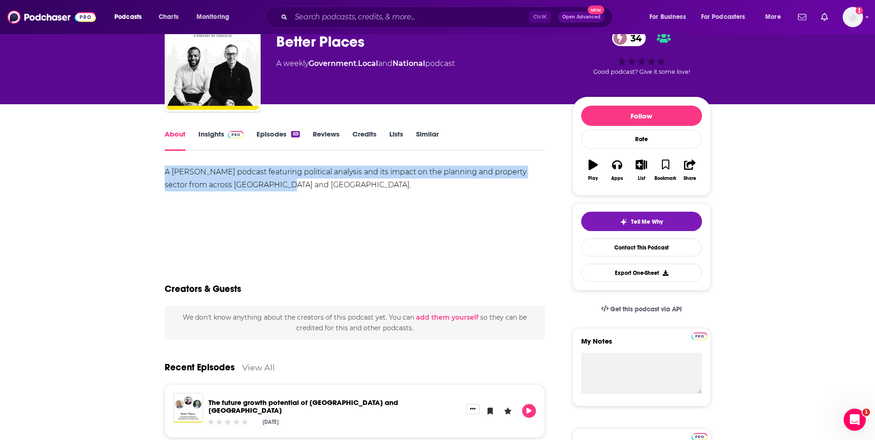
drag, startPoint x: 266, startPoint y: 180, endPoint x: 162, endPoint y: 165, distance: 105.3
copy div "A [PERSON_NAME] podcast featuring political analysis and its impact on the plan…"
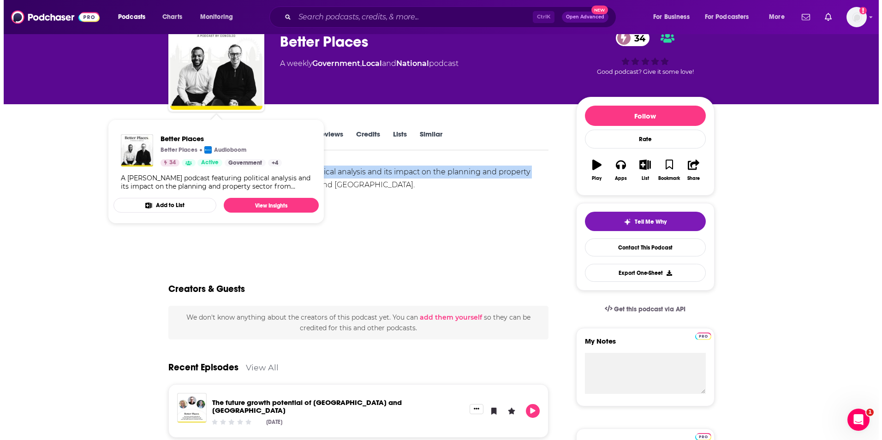
scroll to position [0, 0]
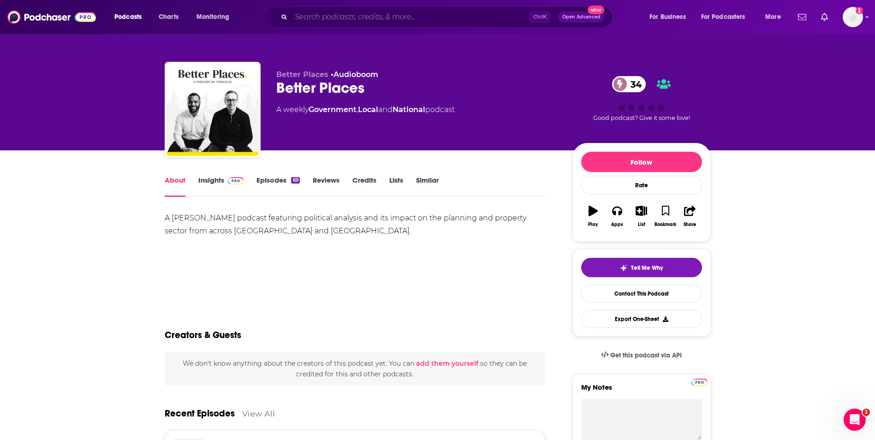
click at [315, 21] on input "Search podcasts, credits, & more..." at bounding box center [410, 17] width 238 height 15
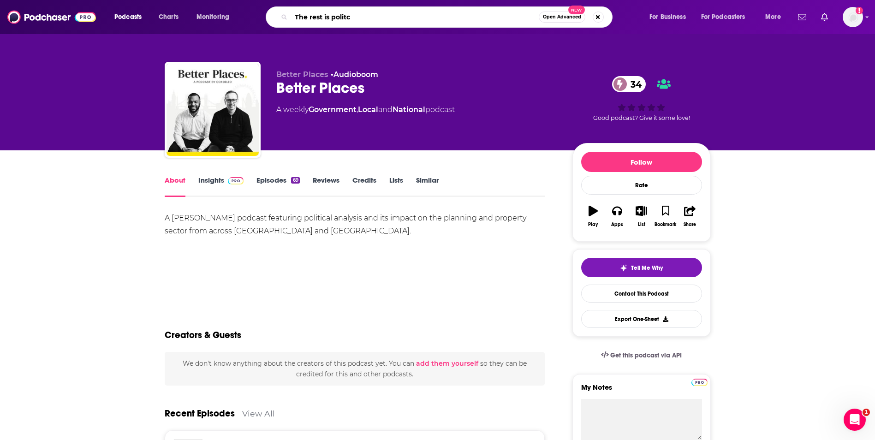
type input "The rest is politcs"
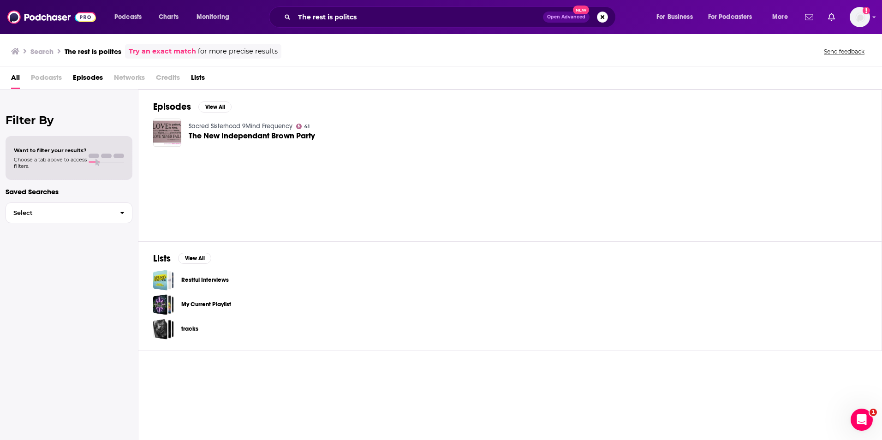
click at [42, 74] on span "Podcasts" at bounding box center [46, 79] width 31 height 19
click at [48, 84] on span "Podcasts" at bounding box center [46, 79] width 31 height 19
click at [57, 78] on span "Podcasts" at bounding box center [46, 79] width 31 height 19
click at [174, 50] on link "Try an exact match" at bounding box center [162, 51] width 67 height 11
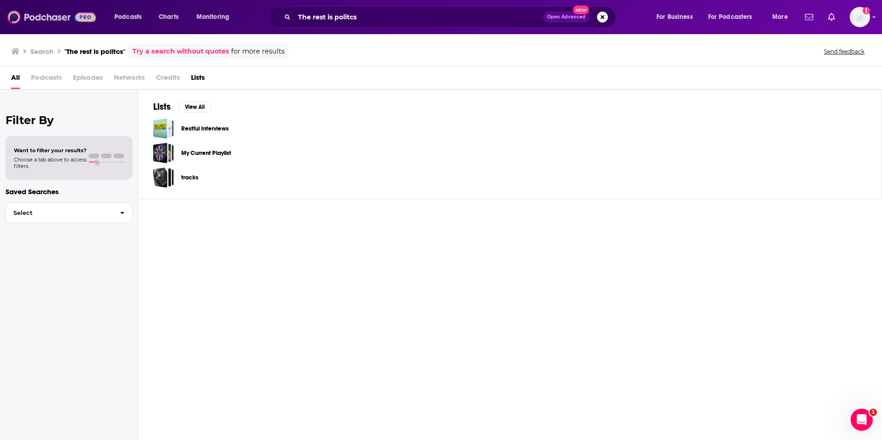
click at [35, 16] on img at bounding box center [51, 17] width 89 height 18
type input ""The rest is politcs""
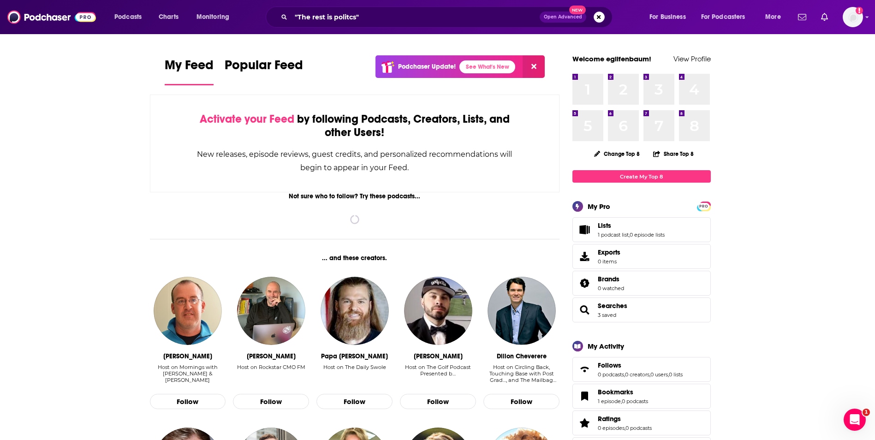
click at [367, 9] on div ""The rest is politcs" Open Advanced New" at bounding box center [439, 16] width 347 height 21
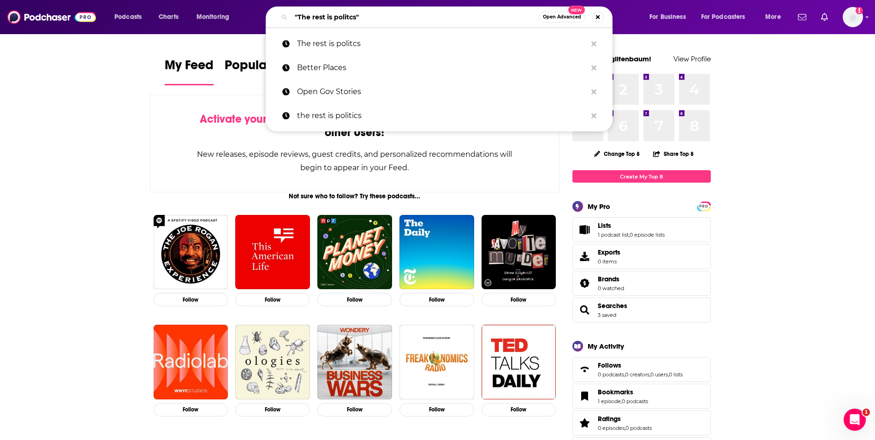
click at [376, 20] on input ""The rest is politcs"" at bounding box center [415, 17] width 248 height 15
